Goal: Obtain resource: Obtain resource

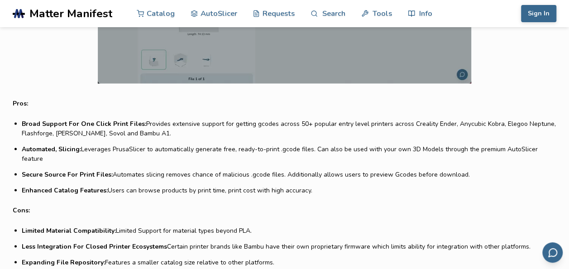
scroll to position [815, 0]
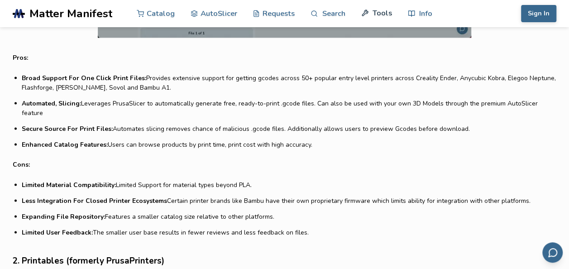
click at [376, 10] on link "Tools" at bounding box center [376, 13] width 31 height 27
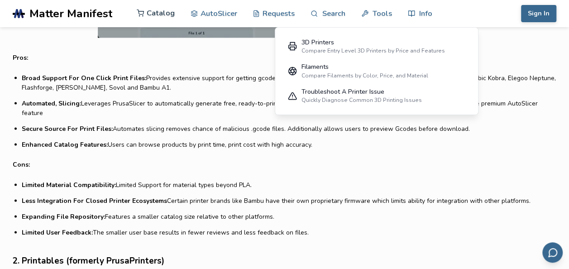
click at [164, 12] on link "Catalog" at bounding box center [156, 13] width 38 height 27
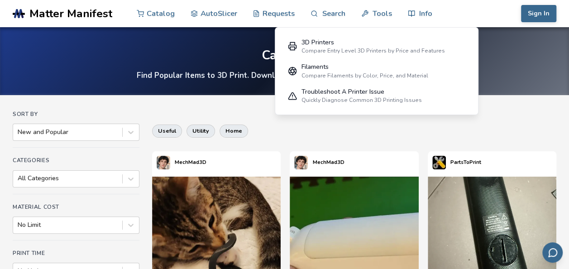
click at [457, 33] on div "3D Printers Compare Entry Level 3D Printers by Price and Features Filaments Com…" at bounding box center [377, 71] width 204 height 88
click at [457, 14] on div "Sign In Catalog AutoSlicer Requests Search Tools Info Catalog AutoSlicer Reques…" at bounding box center [500, 13] width 111 height 27
click at [375, 14] on link "Tools" at bounding box center [376, 13] width 31 height 27
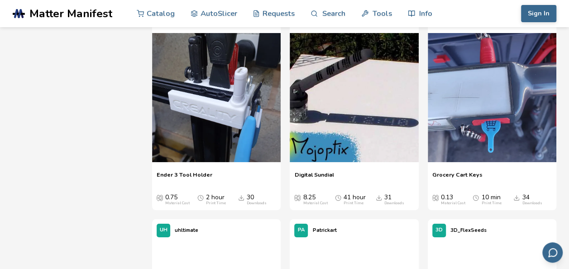
scroll to position [1583, 0]
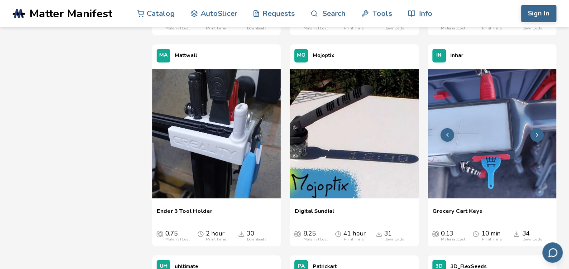
click at [493, 168] on img at bounding box center [492, 133] width 128 height 128
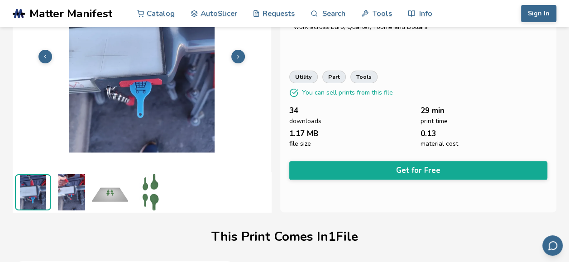
scroll to position [95, 0]
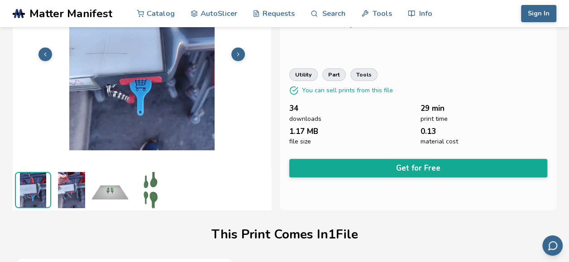
click at [72, 190] on img at bounding box center [71, 190] width 36 height 36
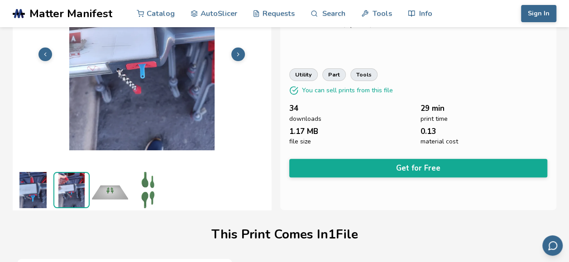
click at [105, 188] on img at bounding box center [110, 190] width 36 height 36
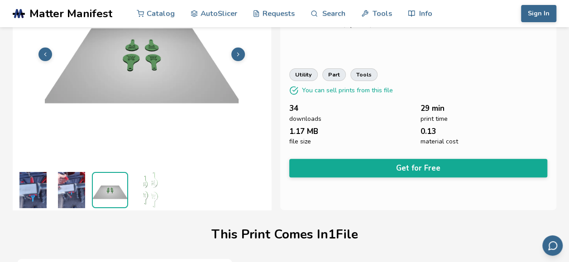
click at [142, 188] on img at bounding box center [148, 190] width 36 height 36
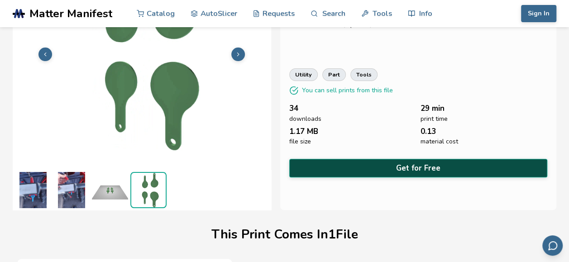
click at [418, 166] on button "Get for Free" at bounding box center [418, 168] width 258 height 19
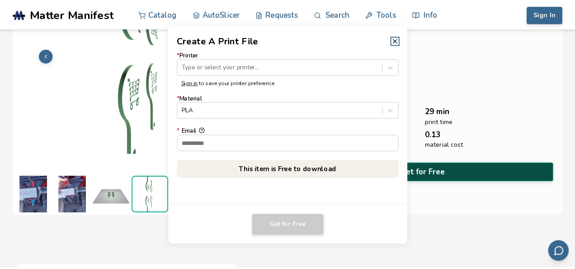
scroll to position [94, 0]
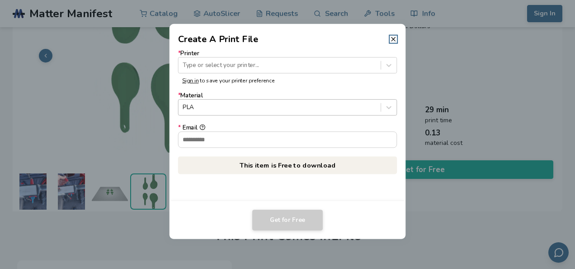
click at [271, 106] on div at bounding box center [280, 107] width 194 height 9
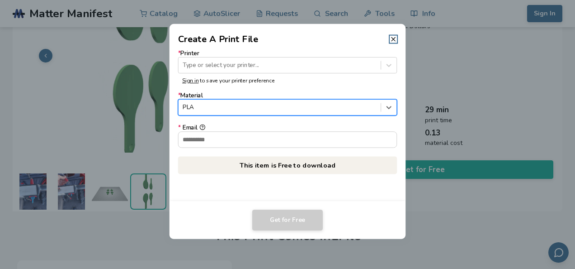
click at [271, 106] on div at bounding box center [280, 107] width 194 height 9
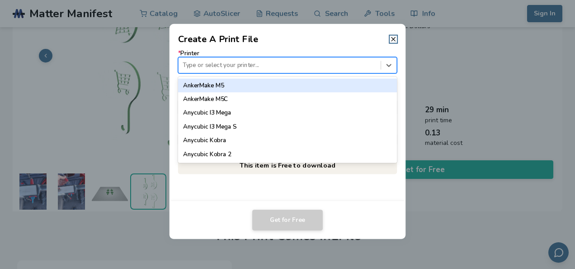
click at [318, 72] on div "Type or select your printer..." at bounding box center [287, 65] width 219 height 16
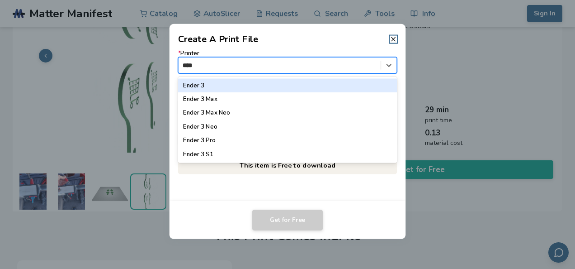
type input "*****"
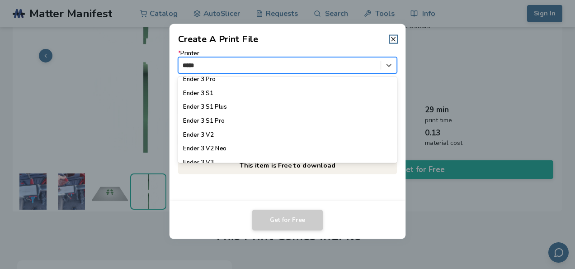
scroll to position [68, 0]
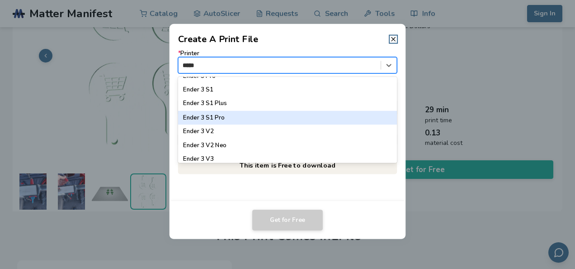
click at [260, 119] on div "Ender 3 S1 Pro" at bounding box center [287, 117] width 219 height 14
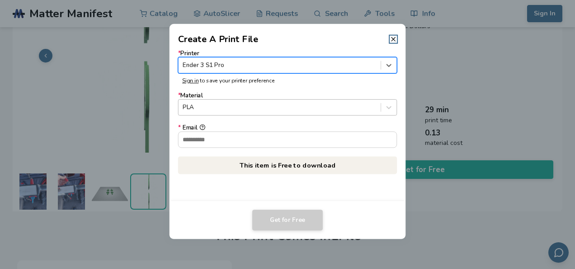
click at [249, 106] on div at bounding box center [280, 107] width 194 height 9
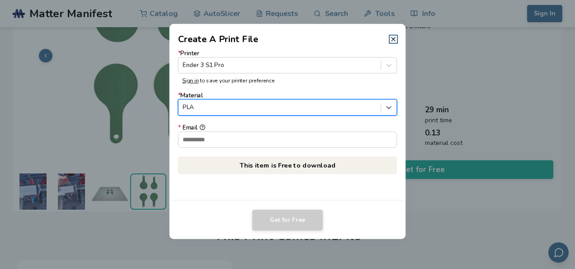
click at [249, 106] on div at bounding box center [280, 107] width 194 height 9
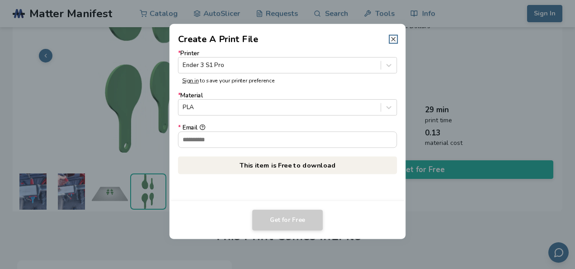
click at [396, 41] on icon at bounding box center [393, 39] width 7 height 7
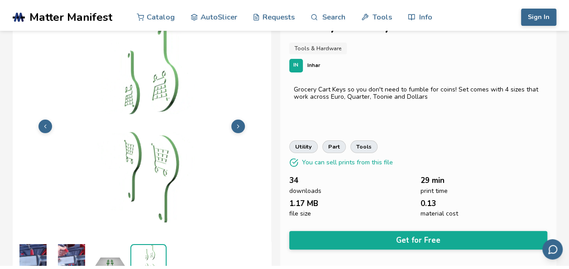
scroll to position [0, 0]
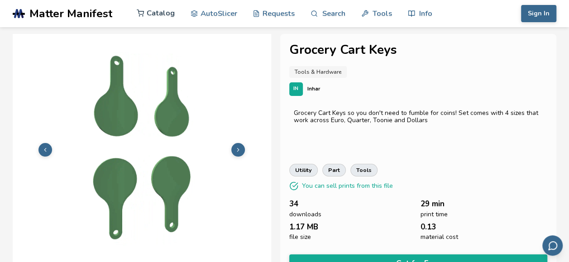
click at [166, 16] on link "Catalog" at bounding box center [156, 13] width 38 height 27
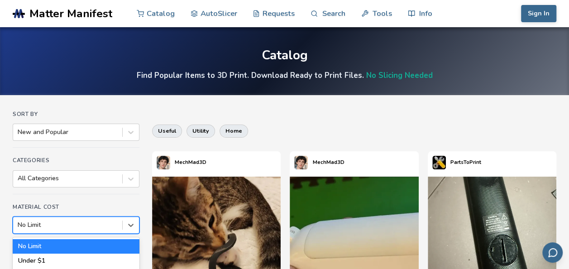
scroll to position [62, 0]
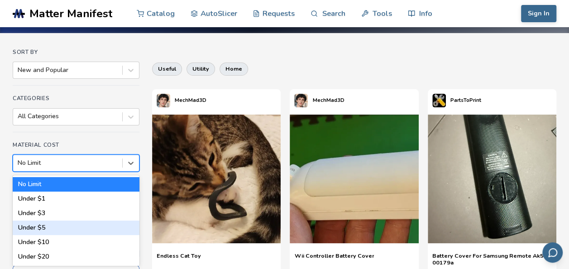
click at [98, 171] on div "6 results available. Use Up and Down to choose options, press Enter to select t…" at bounding box center [76, 162] width 127 height 17
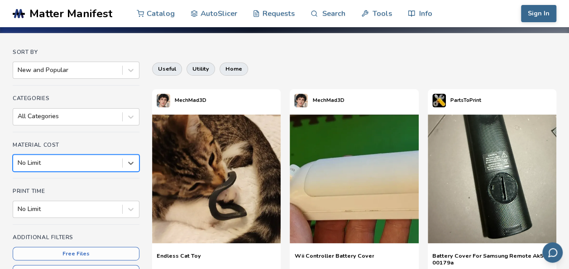
click at [112, 158] on div at bounding box center [68, 162] width 100 height 9
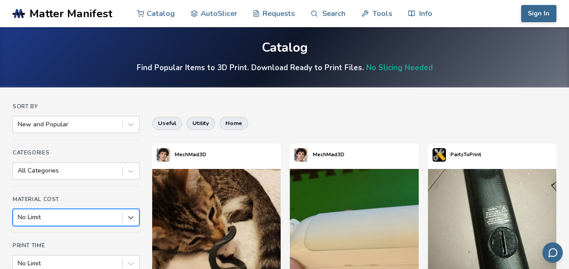
scroll to position [0, 0]
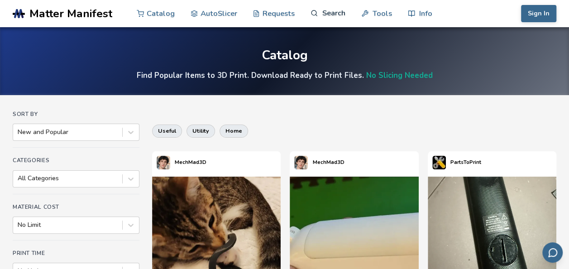
click at [323, 12] on link "Search" at bounding box center [327, 13] width 34 height 27
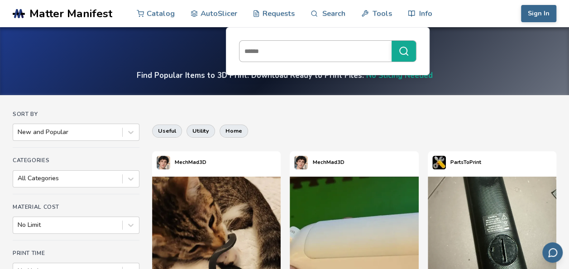
click at [293, 52] on input at bounding box center [312, 51] width 147 height 16
type input "****"
click at [391, 41] on button "****" at bounding box center [403, 51] width 24 height 21
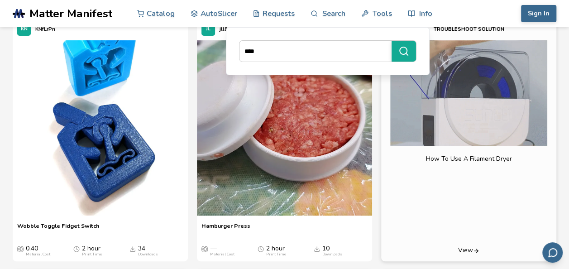
scroll to position [97, 0]
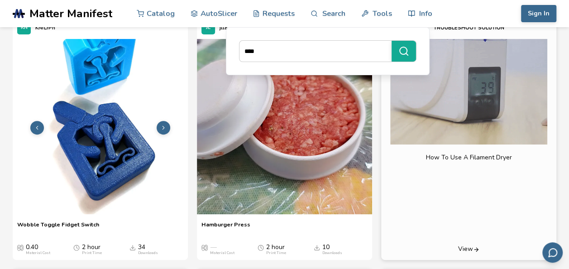
click at [162, 128] on icon at bounding box center [163, 127] width 6 height 6
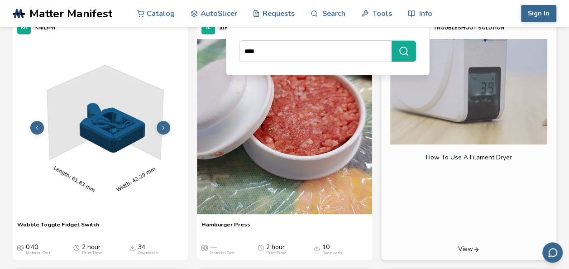
click at [162, 128] on icon at bounding box center [163, 127] width 6 height 6
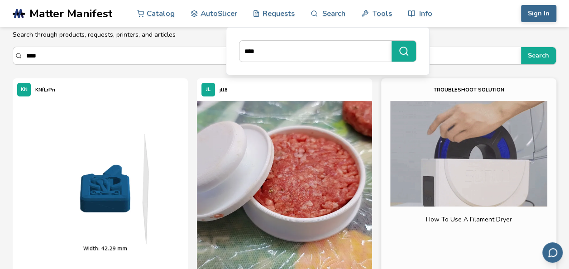
scroll to position [0, 0]
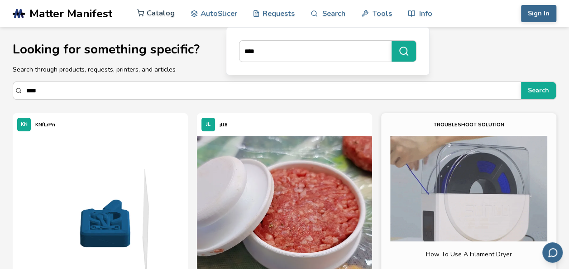
click at [155, 16] on link "Catalog" at bounding box center [156, 13] width 38 height 27
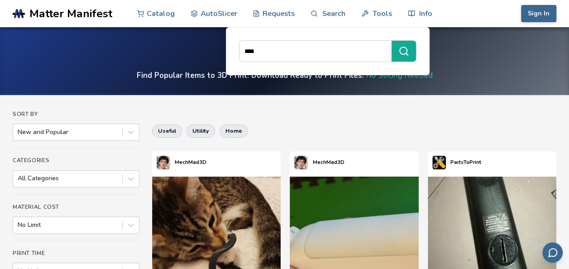
click at [414, 123] on div "useful utility home" at bounding box center [354, 131] width 404 height 22
